Goal: Task Accomplishment & Management: Manage account settings

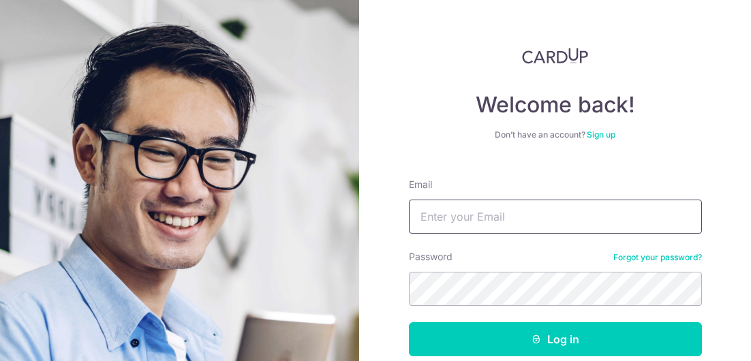
click at [565, 214] on input "Email" at bounding box center [555, 217] width 293 height 34
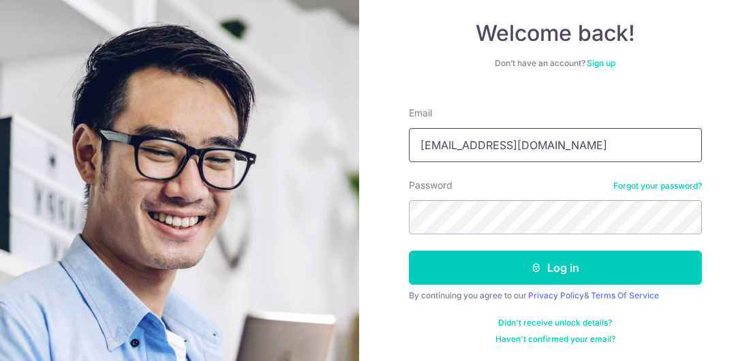
type input "[EMAIL_ADDRESS][DOMAIN_NAME]"
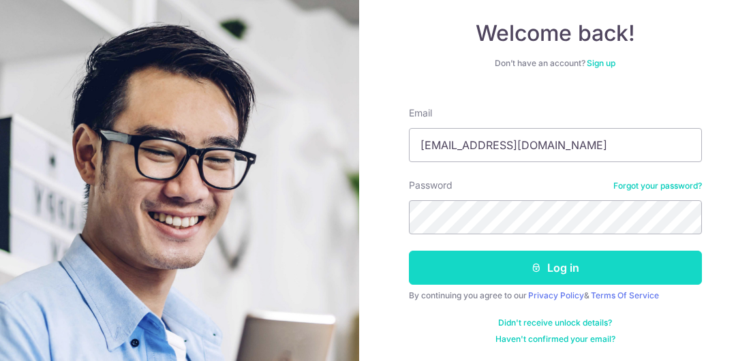
click at [649, 268] on button "Log in" at bounding box center [555, 268] width 293 height 34
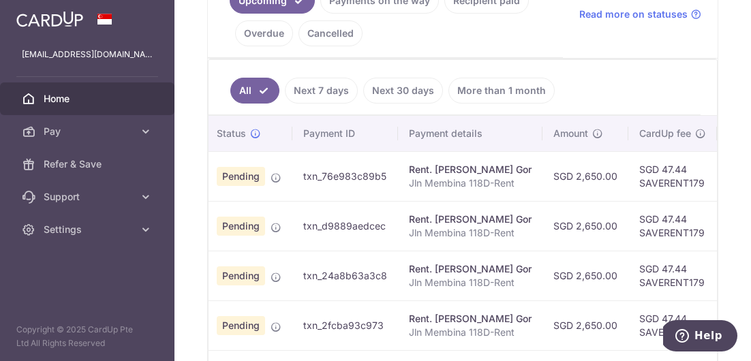
scroll to position [0, 27]
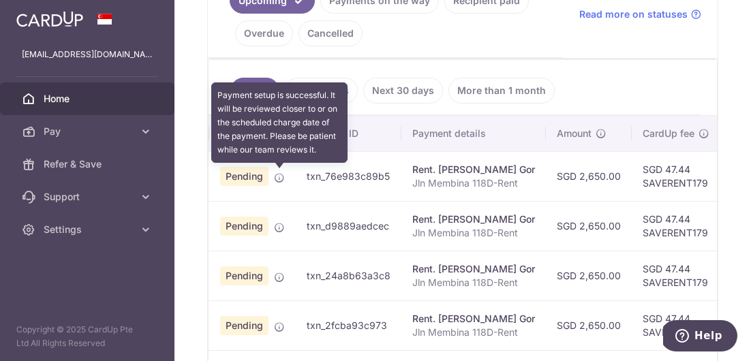
click at [280, 178] on icon at bounding box center [279, 177] width 11 height 11
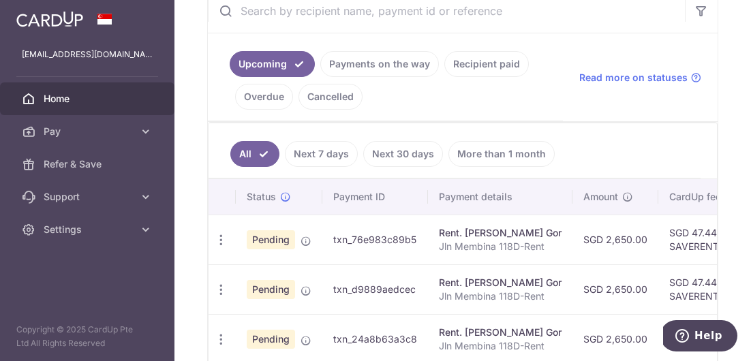
scroll to position [208, 0]
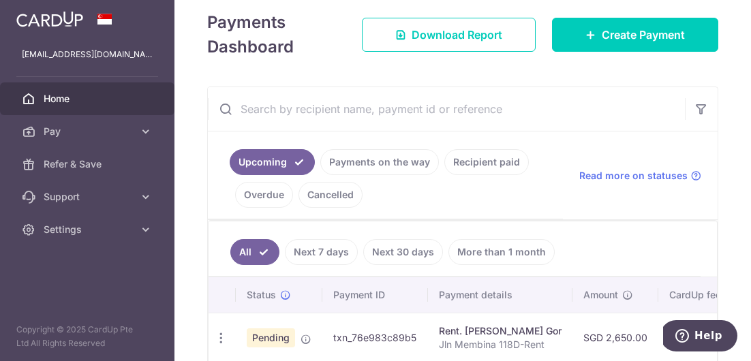
click at [367, 153] on link "Payments on the way" at bounding box center [379, 162] width 119 height 26
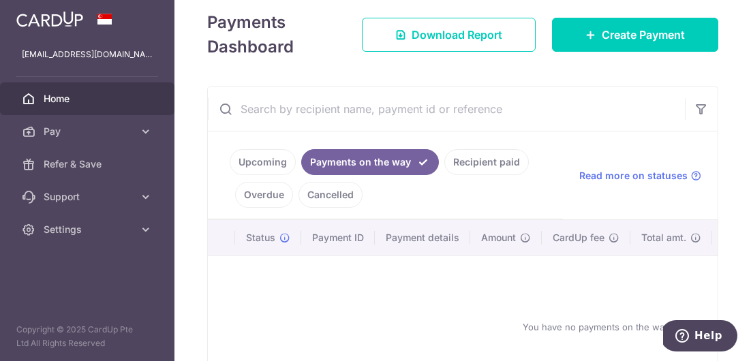
click at [478, 168] on link "Recipient paid" at bounding box center [486, 162] width 84 height 26
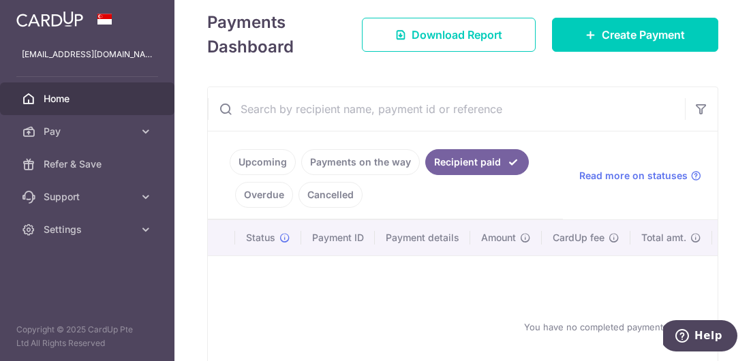
click at [396, 165] on link "Payments on the way" at bounding box center [360, 162] width 119 height 26
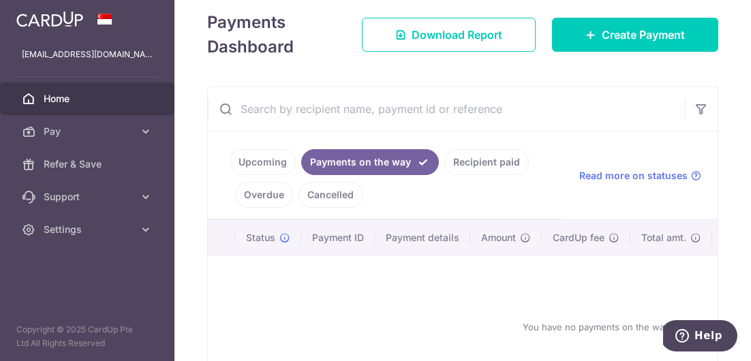
click at [291, 159] on link "Upcoming" at bounding box center [263, 162] width 66 height 26
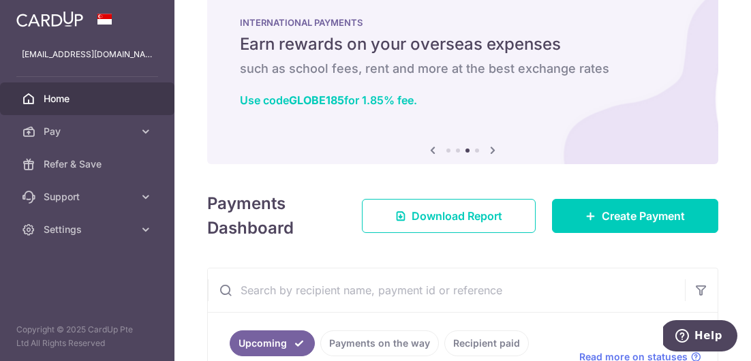
scroll to position [0, 0]
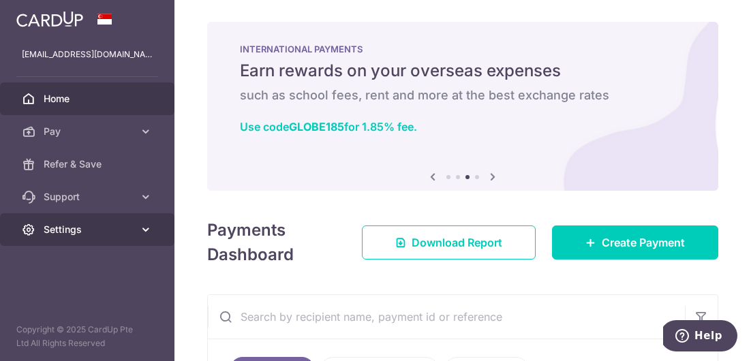
click at [121, 232] on span "Settings" at bounding box center [89, 230] width 90 height 14
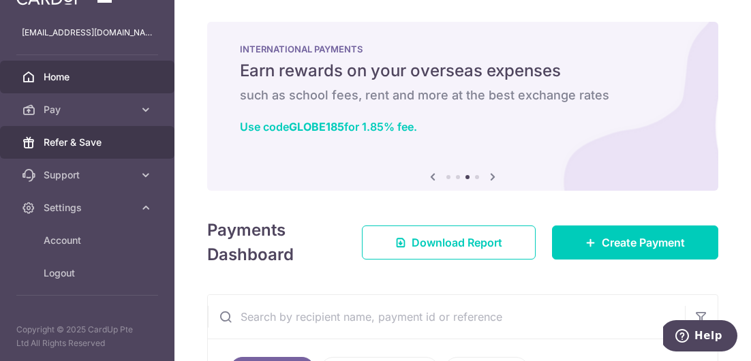
click at [107, 147] on span "Refer & Save" at bounding box center [89, 143] width 90 height 14
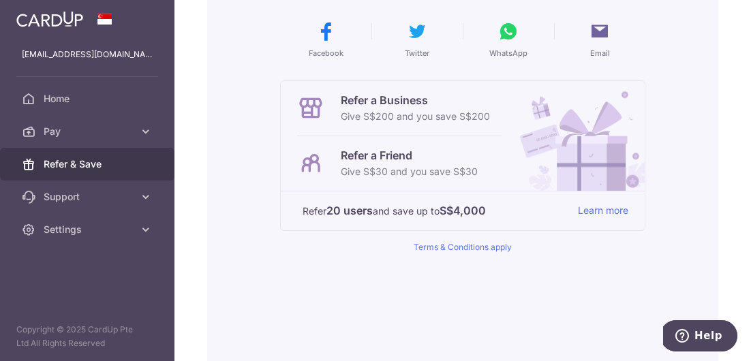
scroll to position [258, 0]
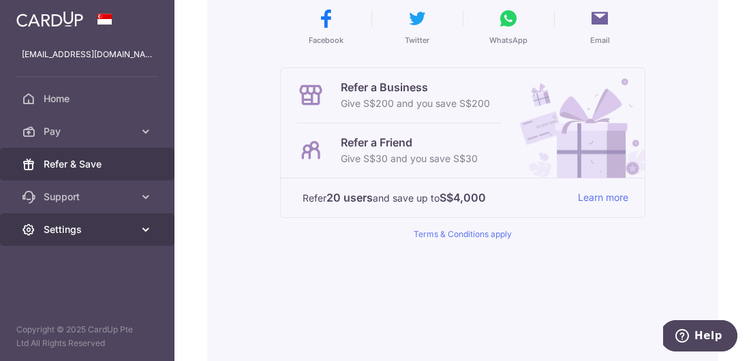
click at [122, 230] on span "Settings" at bounding box center [89, 230] width 90 height 14
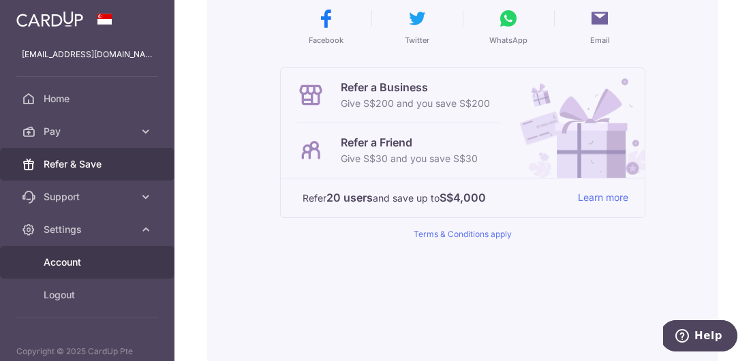
scroll to position [22, 0]
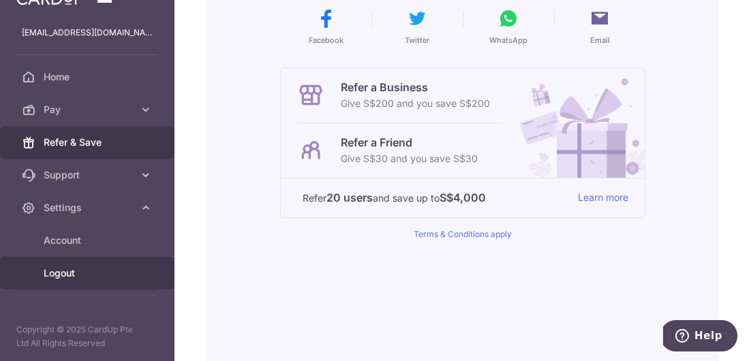
click at [114, 273] on span "Logout" at bounding box center [89, 273] width 90 height 14
